Goal: Register for event/course

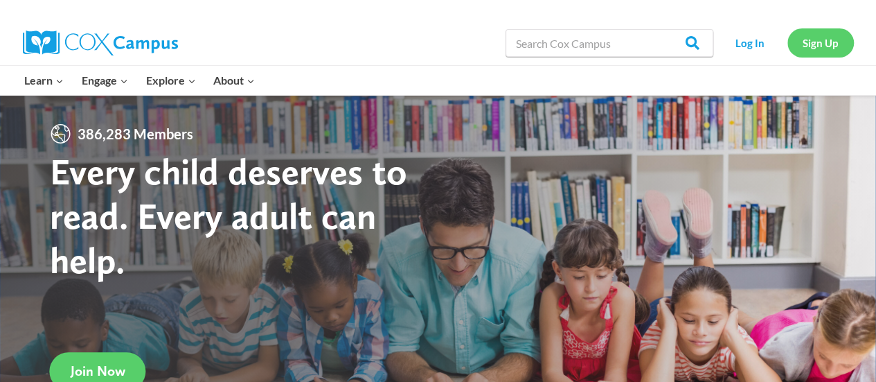
click at [812, 44] on link "Sign Up" at bounding box center [821, 42] width 66 height 28
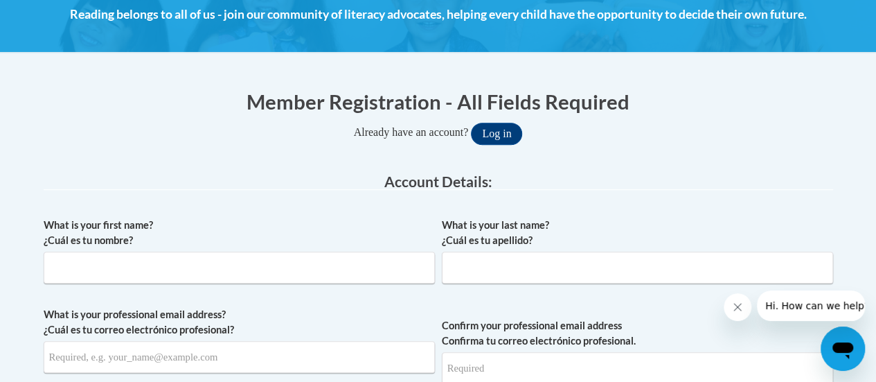
scroll to position [277, 0]
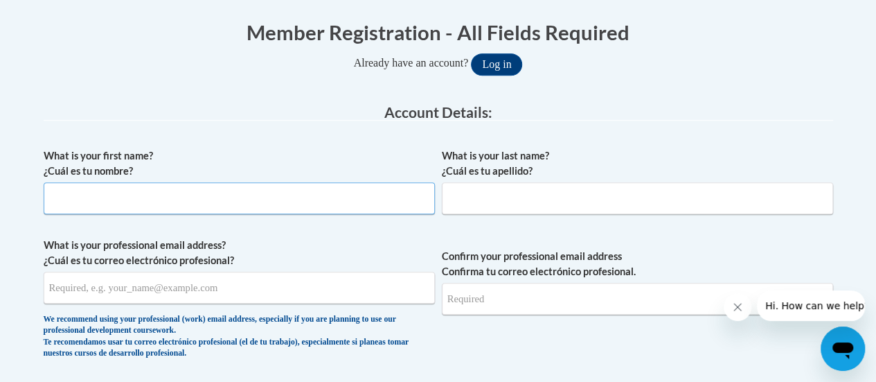
click at [138, 195] on input "What is your first name? ¿Cuál es tu nombre?" at bounding box center [239, 198] width 391 height 32
type input "Leah"
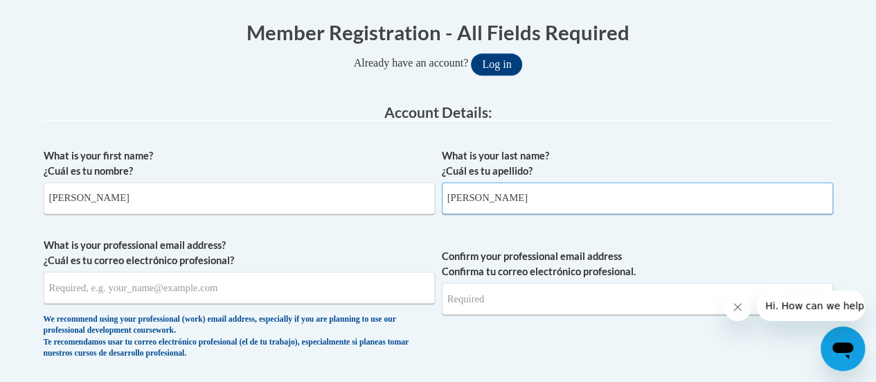
type input "Richter"
click at [109, 296] on input "What is your professional email address? ¿Cuál es tu correo electrónico profesi…" at bounding box center [239, 288] width 391 height 32
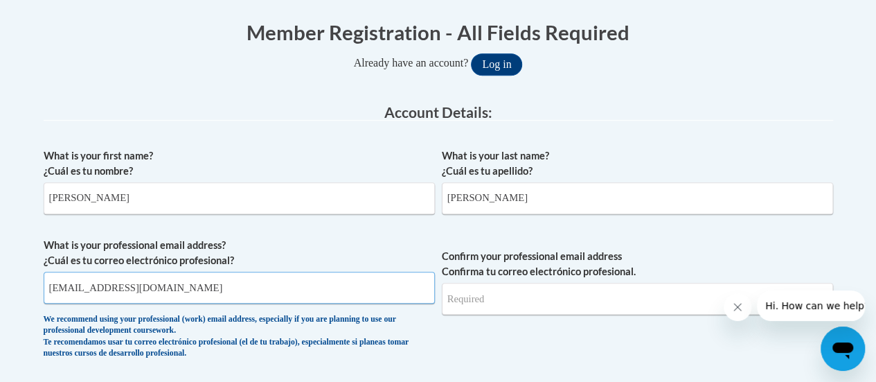
type input "lrichter@ccsd-k12.net"
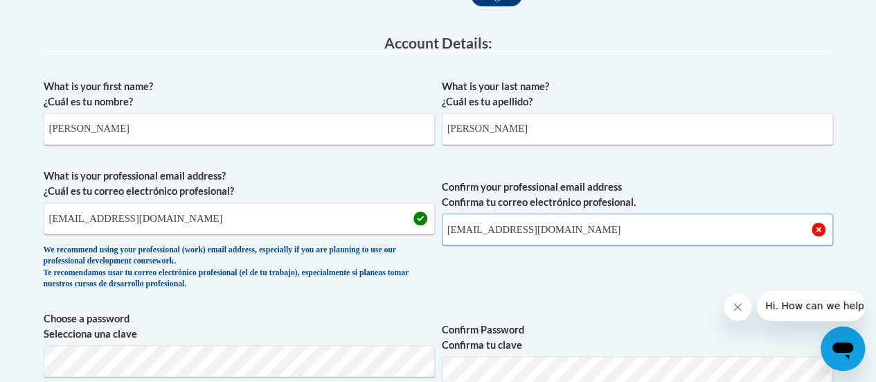
scroll to position [416, 0]
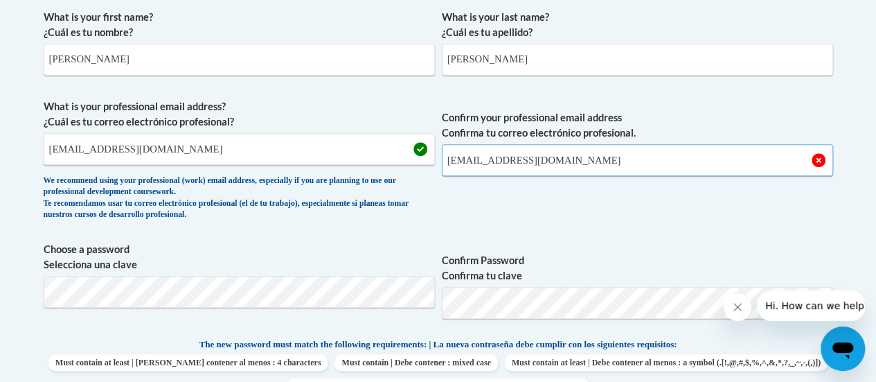
type input "lrichter@ccsd-k12.net"
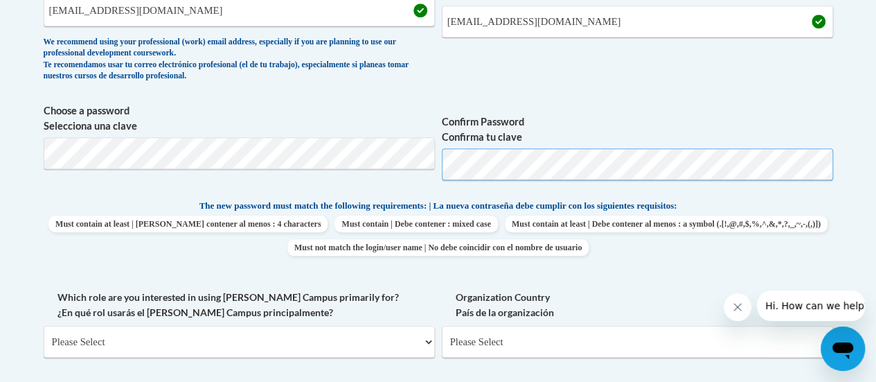
scroll to position [623, 0]
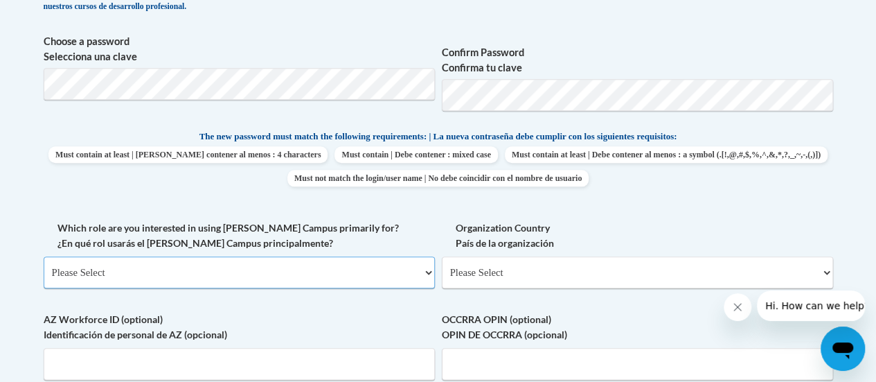
click at [251, 268] on select "Please Select College/University | Colegio/Universidad Community/Nonprofit Part…" at bounding box center [239, 272] width 391 height 32
select select "5a18ea06-2b54-4451-96f2-d152daf9eac5"
click at [44, 256] on select "Please Select College/University | Colegio/Universidad Community/Nonprofit Part…" at bounding box center [239, 272] width 391 height 32
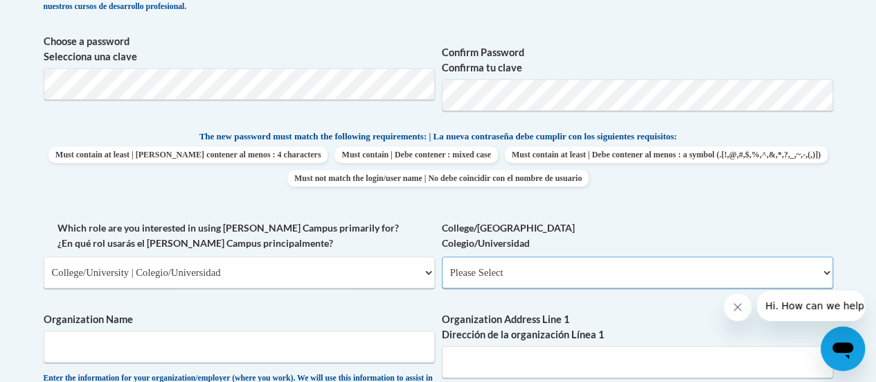
click at [498, 274] on select "Please Select College/University Staff | Empleado universitario College/Univers…" at bounding box center [637, 272] width 391 height 32
select select "99b32b07-cffc-426c-8bf6-0cd77760d84b"
click at [442, 256] on select "Please Select College/University Staff | Empleado universitario College/Univers…" at bounding box center [637, 272] width 391 height 32
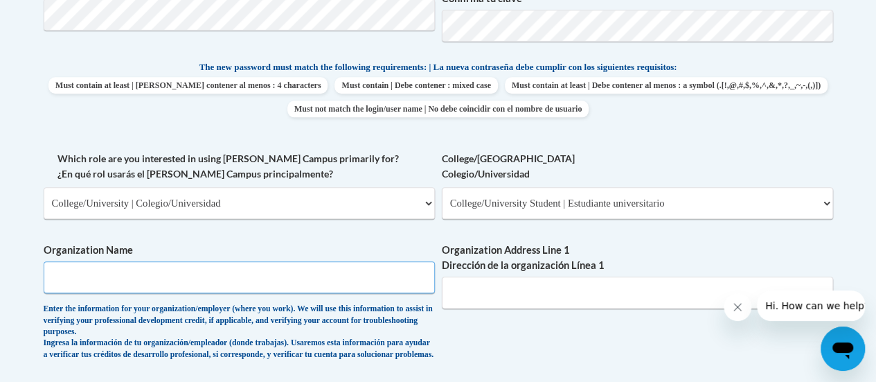
click at [195, 289] on input "Organization Name" at bounding box center [239, 277] width 391 height 32
type input "B"
type input "U"
type input "Buffalo State University"
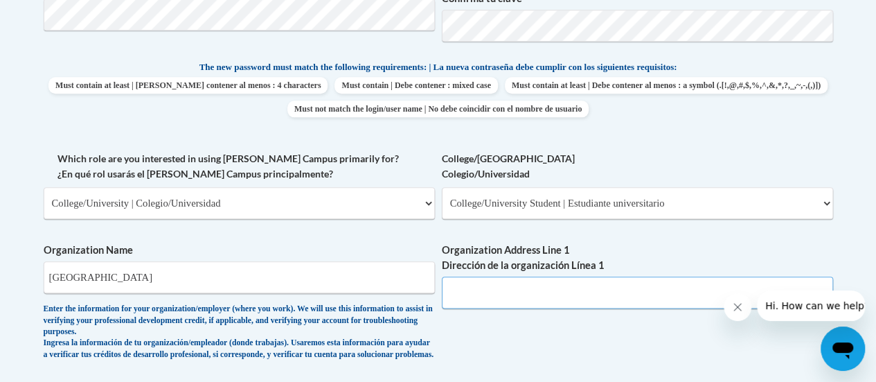
click at [472, 299] on input "Organization Address Line 1 Dirección de la organización Línea 1" at bounding box center [637, 292] width 391 height 32
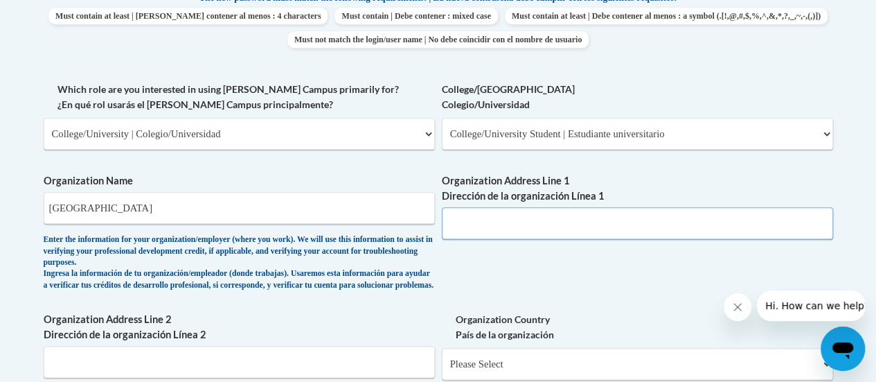
scroll to position [831, 0]
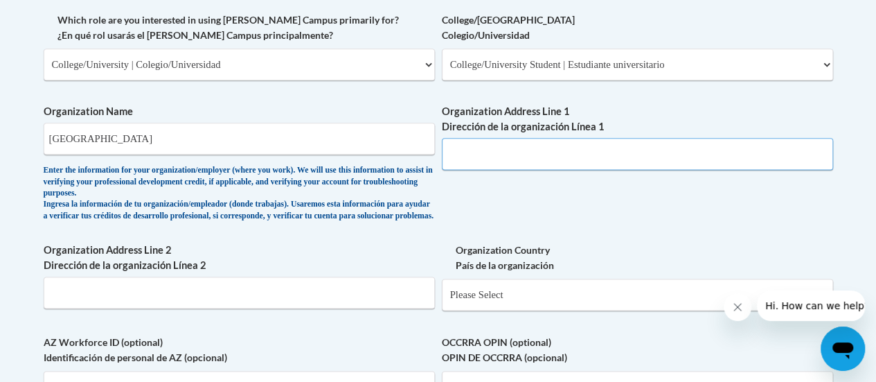
paste input "1300 Elmwood Ave, Buffalo, NY 14222"
drag, startPoint x: 649, startPoint y: 152, endPoint x: 538, endPoint y: 154, distance: 110.9
click at [538, 154] on input "1300 Elmwood Ave, Buffalo, NY 14222" at bounding box center [637, 154] width 391 height 32
type input "1300 Elmwood Ave"
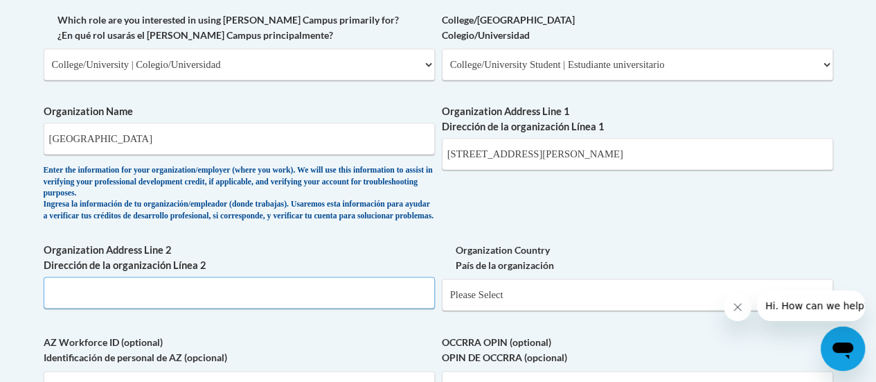
click at [308, 297] on input "Organization Address Line 2 Dirección de la organización Línea 2" at bounding box center [239, 292] width 391 height 32
paste input "Buffalo, NY 14222"
type input "Buffalo, NY 14222"
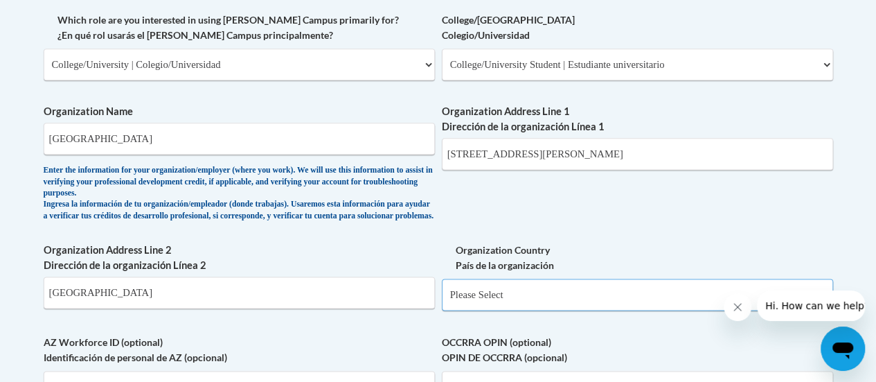
click at [500, 310] on select "Please Select United States | Estados Unidos Outside of the United States | Fue…" at bounding box center [637, 294] width 391 height 32
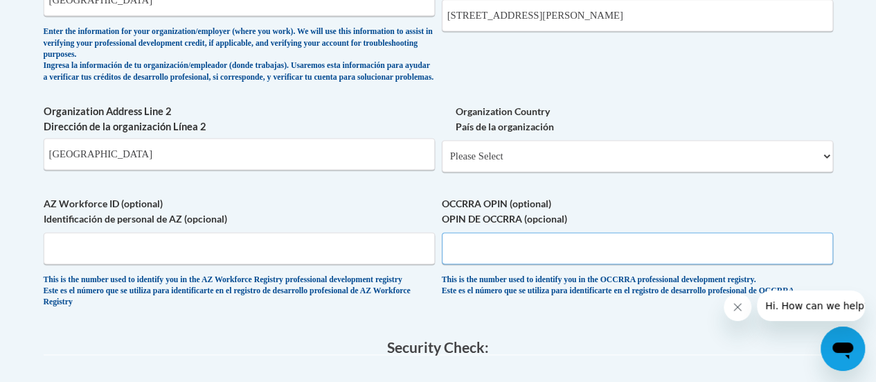
click at [576, 262] on input "OCCRRA OPIN (optional) OPIN DE OCCRRA (opcional)" at bounding box center [637, 248] width 391 height 32
click at [528, 161] on select "Please Select United States | Estados Unidos Outside of the United States | Fue…" at bounding box center [637, 156] width 391 height 32
select select "ad49bcad-a171-4b2e-b99c-48b446064914"
click at [442, 151] on select "Please Select United States | Estados Unidos Outside of the United States | Fue…" at bounding box center [637, 156] width 391 height 32
select select
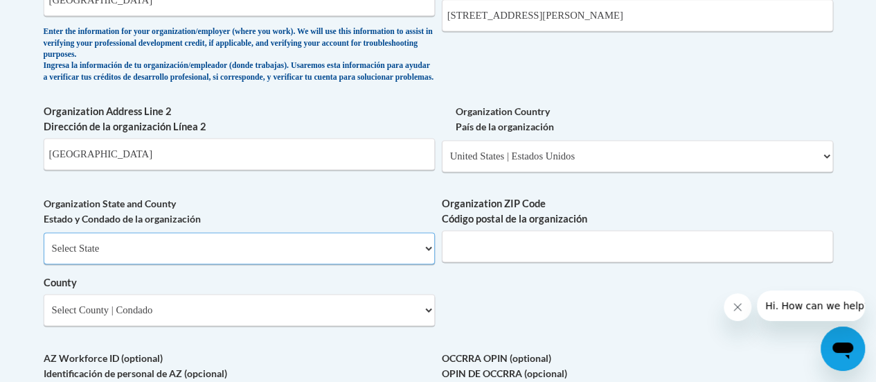
click at [236, 250] on select "Select State Alabama Alaska Arizona Arkansas California Colorado Connecticut De…" at bounding box center [239, 248] width 391 height 32
select select "New York"
click at [44, 242] on select "Select State Alabama Alaska Arizona Arkansas California Colorado Connecticut De…" at bounding box center [239, 248] width 391 height 32
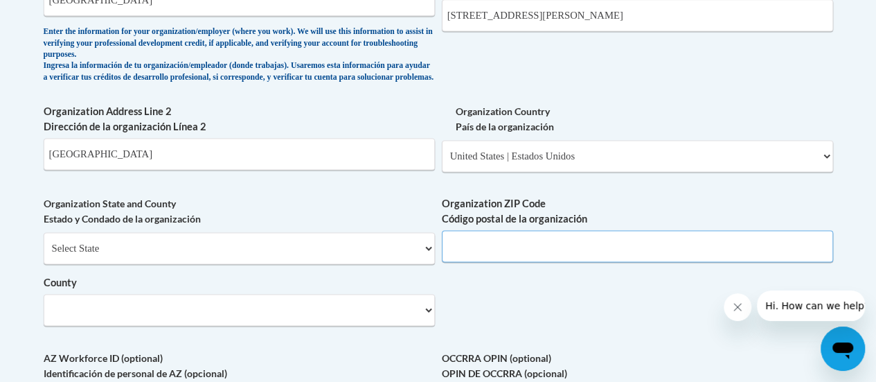
click at [564, 260] on input "Organization ZIP Code Código postal de la organización" at bounding box center [637, 246] width 391 height 32
type input "14222"
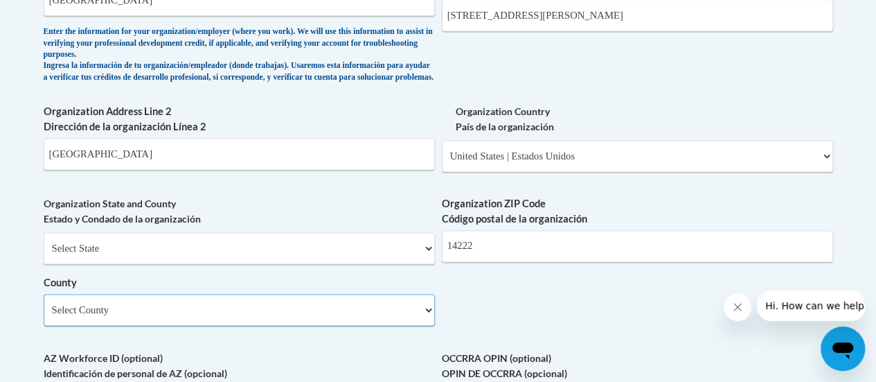
click at [155, 317] on select "Select County Albany Allegany Bronx Broome Cattaraugus Cayuga Chautauqua Chemun…" at bounding box center [239, 310] width 391 height 32
select select "Erie"
click at [44, 304] on select "Select County Albany Allegany Bronx Broome Cattaraugus Cayuga Chautauqua Chemun…" at bounding box center [239, 310] width 391 height 32
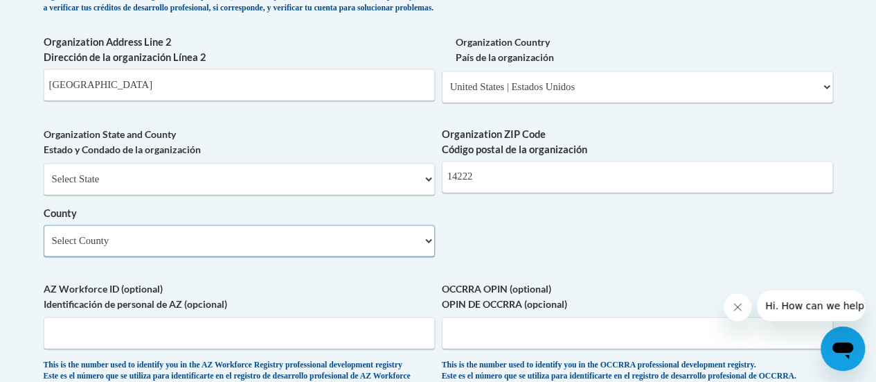
scroll to position [1108, 0]
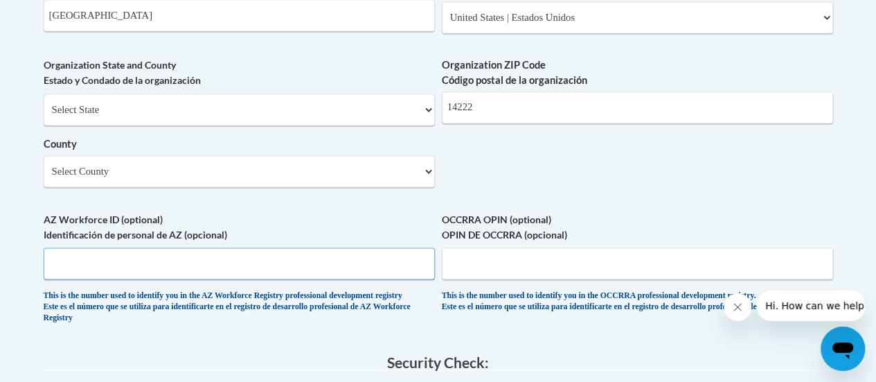
click at [237, 270] on input "AZ Workforce ID (optional) Identificación de personal de AZ (opcional)" at bounding box center [239, 263] width 391 height 32
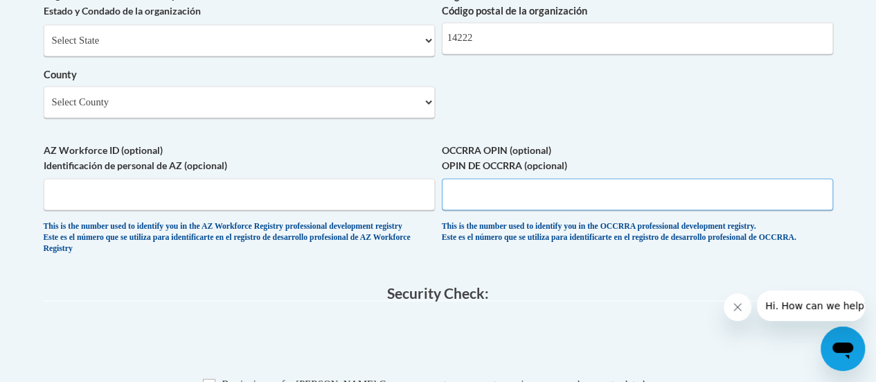
click at [462, 210] on input "OCCRRA OPIN (optional) OPIN DE OCCRRA (opcional)" at bounding box center [637, 194] width 391 height 32
click at [363, 207] on input "AZ Workforce ID (optional) Identificación de personal de AZ (opcional)" at bounding box center [239, 194] width 391 height 32
click at [473, 204] on input "OCCRRA OPIN (optional) OPIN DE OCCRRA (opcional)" at bounding box center [637, 194] width 391 height 32
click at [394, 202] on input "AZ Workforce ID (optional) Identificación de personal de AZ (opcional)" at bounding box center [239, 194] width 391 height 32
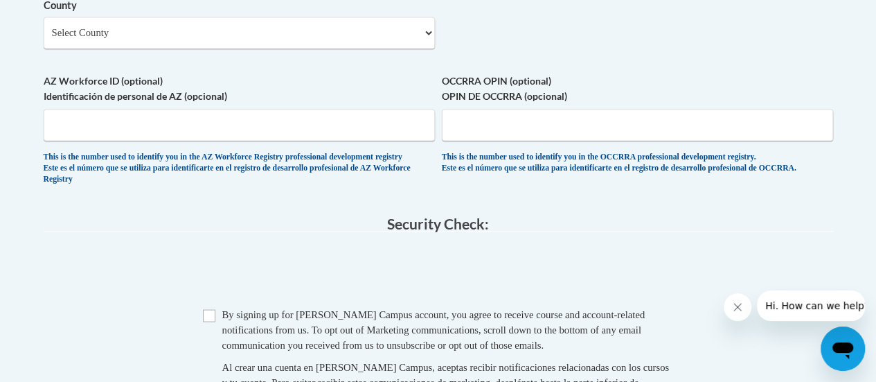
scroll to position [1316, 0]
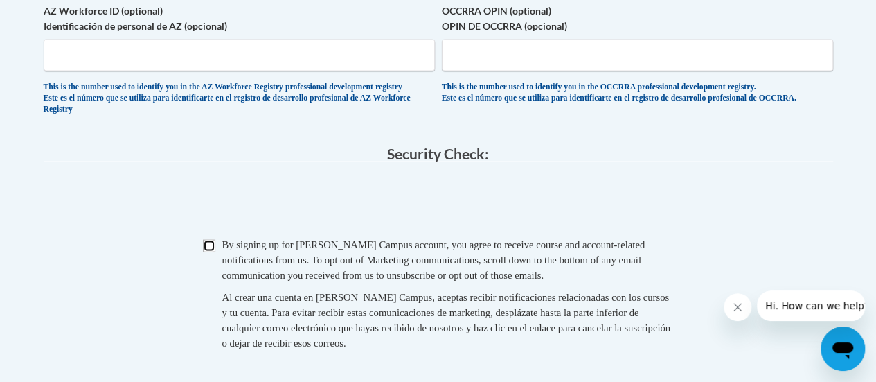
click at [211, 252] on input "Checkbox" at bounding box center [209, 246] width 12 height 12
checkbox input "true"
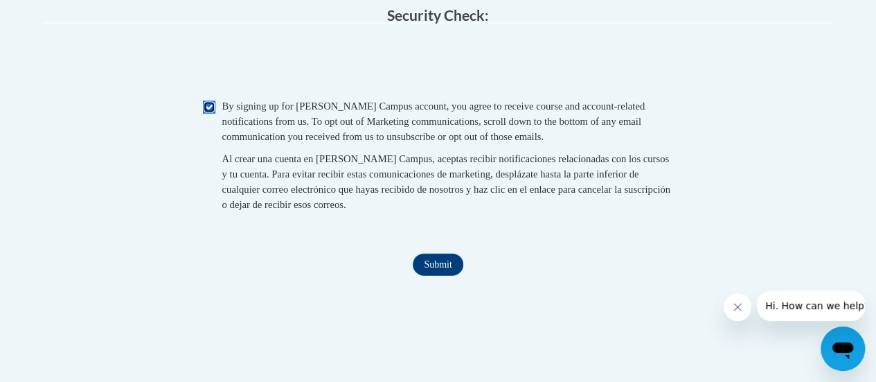
scroll to position [1524, 0]
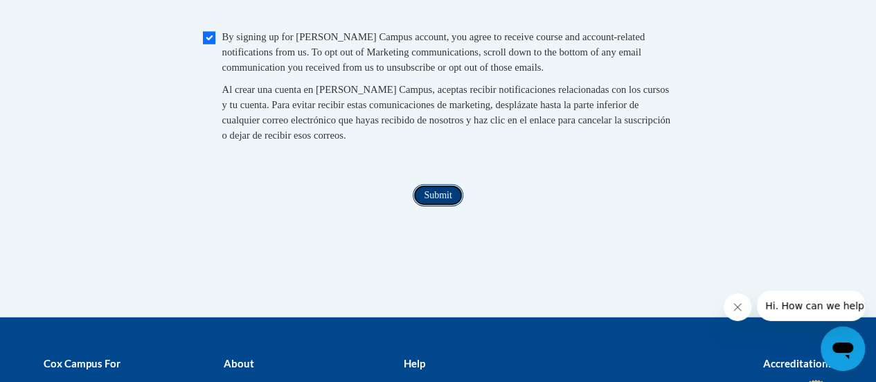
click at [456, 206] on input "Submit" at bounding box center [438, 195] width 50 height 22
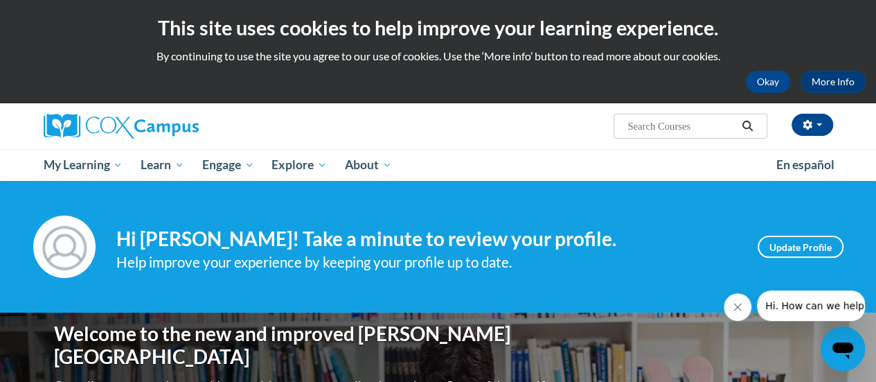
scroll to position [69, 0]
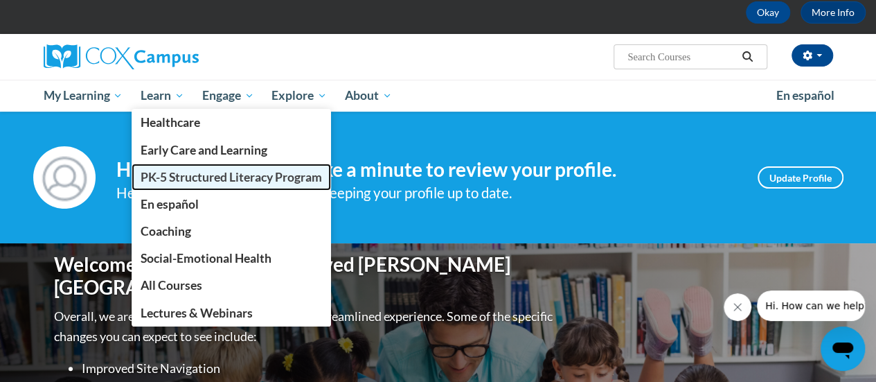
click at [188, 181] on span "PK-5 Structured Literacy Program" at bounding box center [231, 177] width 181 height 15
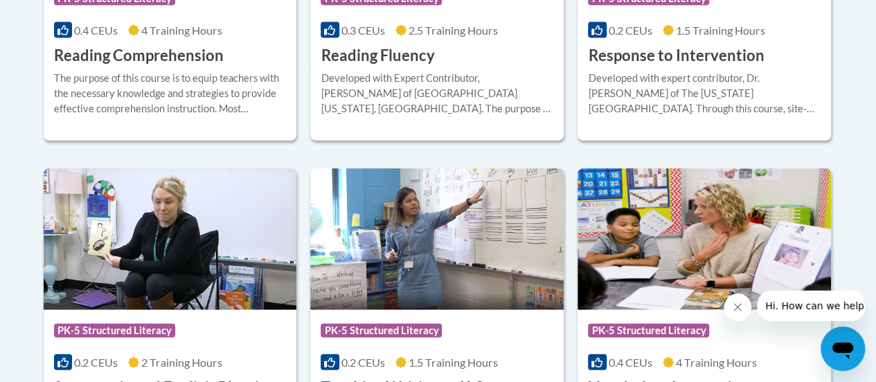
scroll to position [1662, 0]
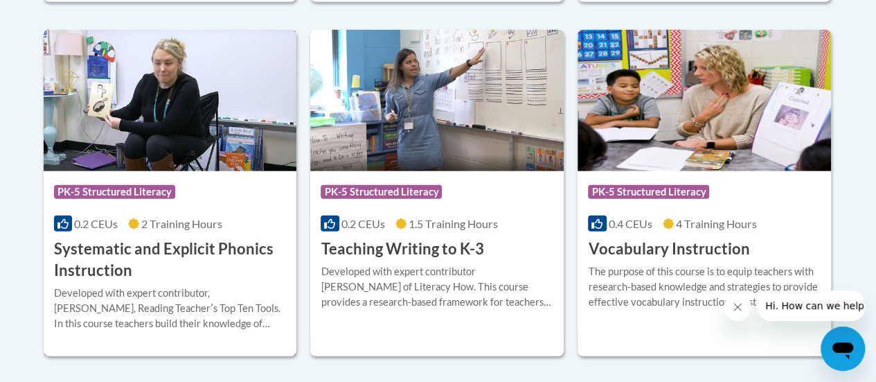
click at [112, 257] on h3 "Systematic and Explicit Phonics Instruction" at bounding box center [170, 259] width 233 height 43
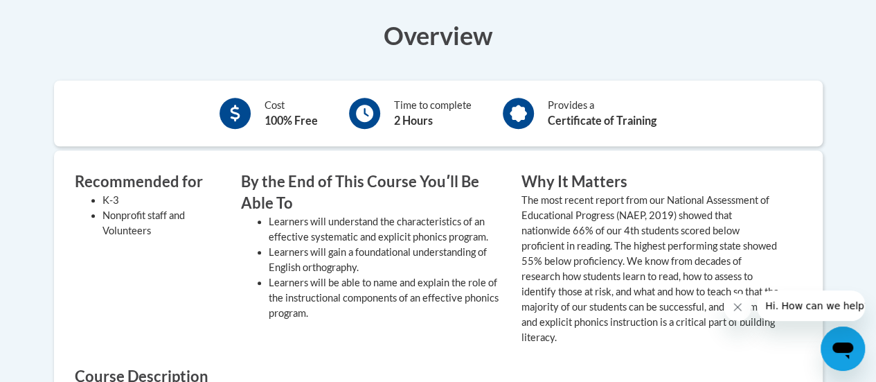
scroll to position [346, 0]
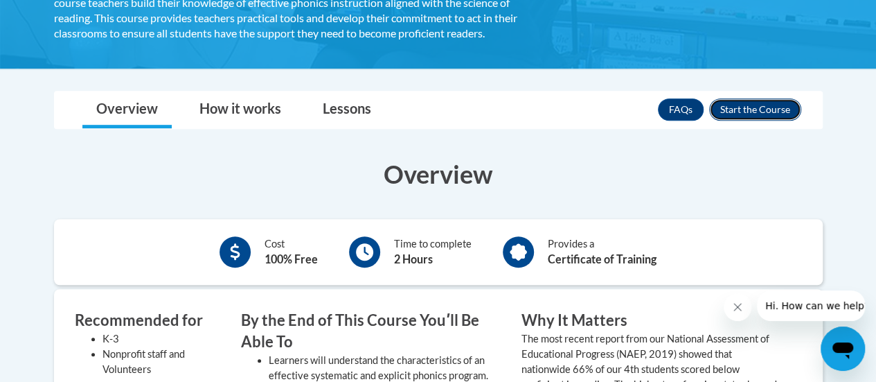
click at [747, 106] on button "Enroll" at bounding box center [755, 109] width 92 height 22
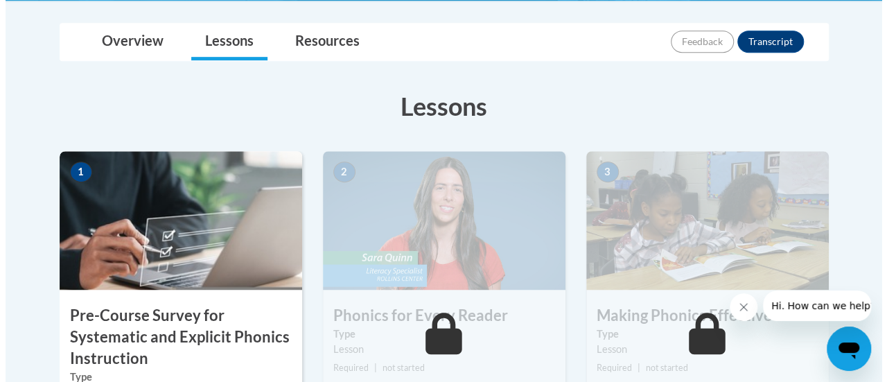
scroll to position [485, 0]
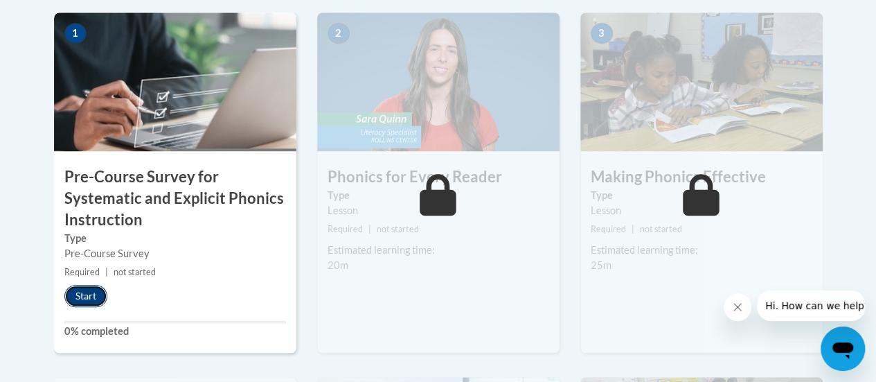
click at [87, 299] on button "Start" at bounding box center [85, 296] width 43 height 22
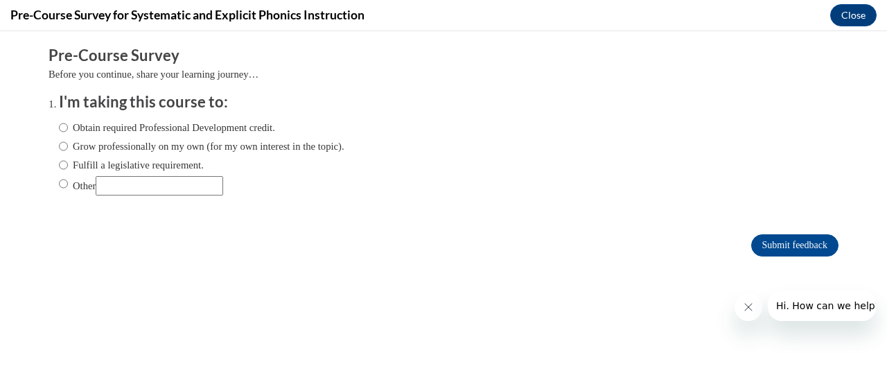
scroll to position [0, 0]
click at [59, 123] on input "Obtain required Professional Development credit." at bounding box center [63, 127] width 9 height 15
radio input "true"
click at [751, 247] on input "Submit feedback" at bounding box center [794, 245] width 87 height 22
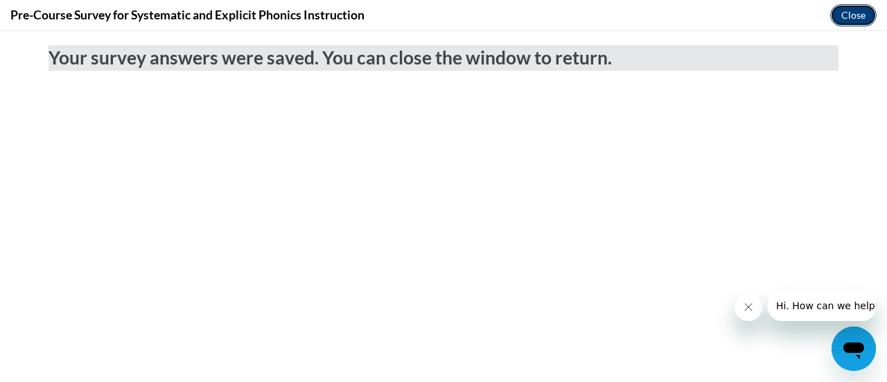
drag, startPoint x: 844, startPoint y: 18, endPoint x: 844, endPoint y: 34, distance: 15.9
click at [844, 18] on button "Close" at bounding box center [853, 15] width 46 height 22
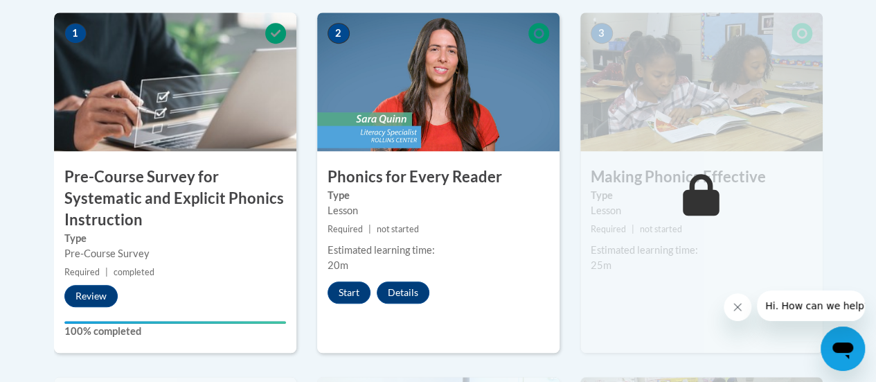
scroll to position [416, 0]
